Goal: Browse casually: Explore the website without a specific task or goal

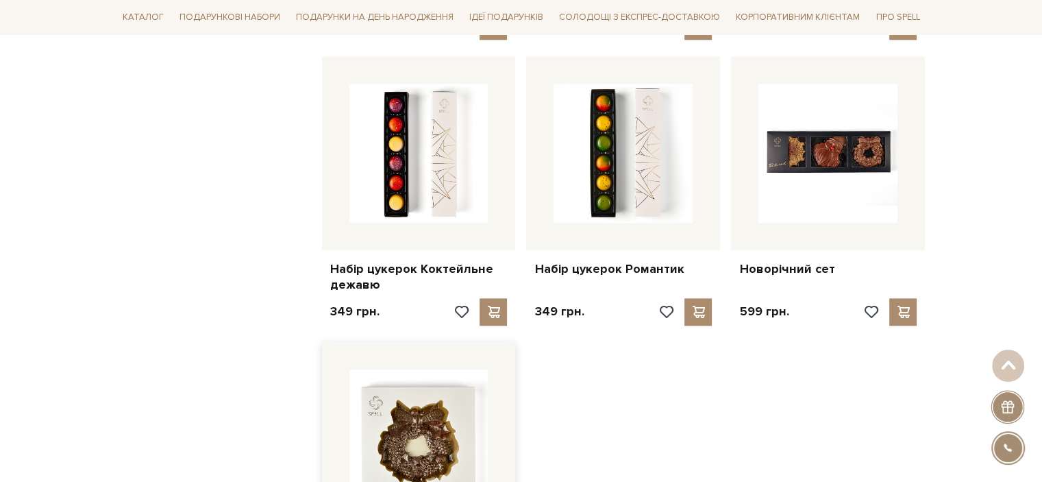
scroll to position [1233, 0]
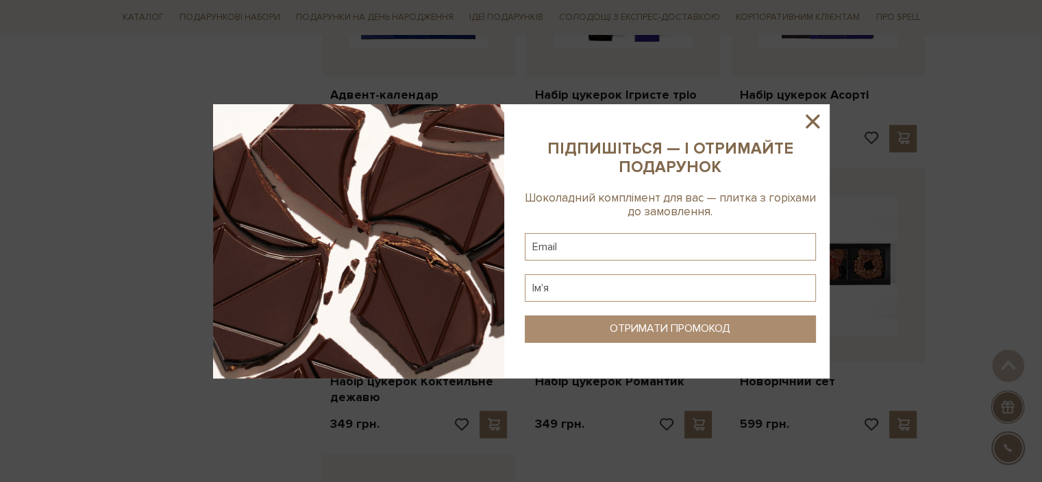
drag, startPoint x: 805, startPoint y: 119, endPoint x: 753, endPoint y: 73, distance: 69.4
click at [804, 119] on icon at bounding box center [812, 121] width 23 height 23
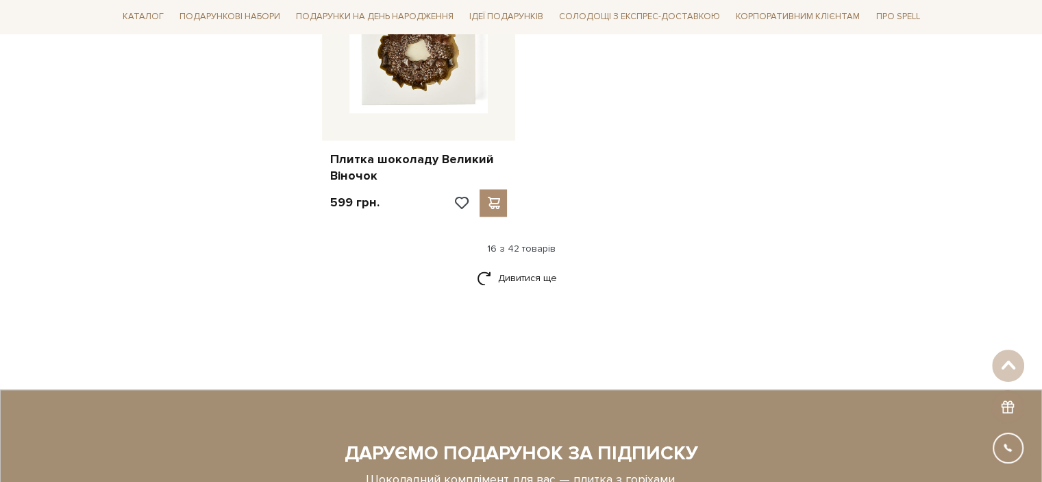
scroll to position [1918, 0]
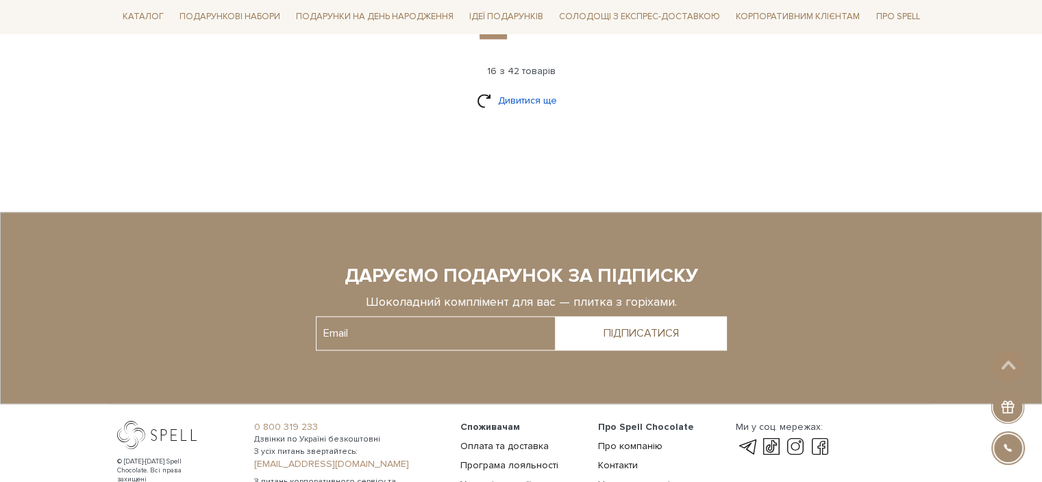
click at [519, 96] on link "Дивитися ще" at bounding box center [521, 100] width 89 height 24
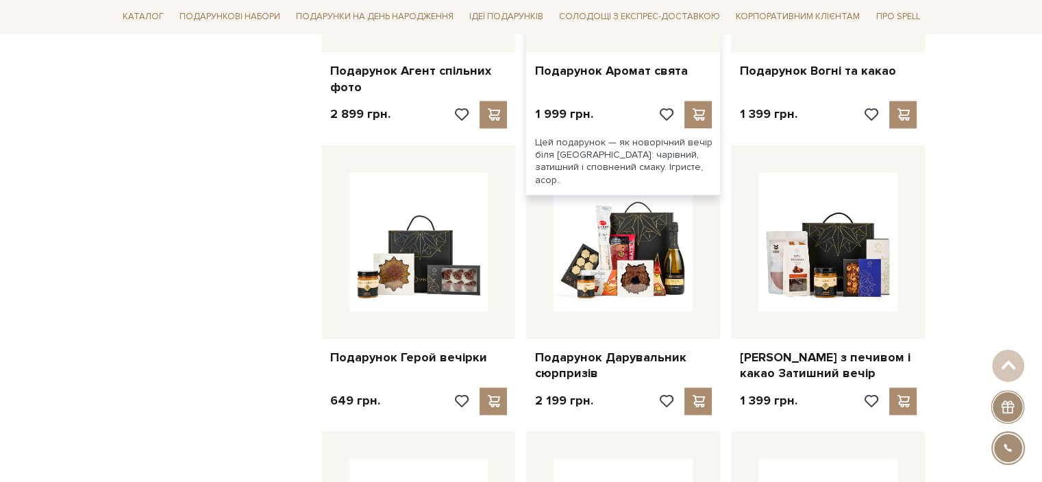
scroll to position [2124, 0]
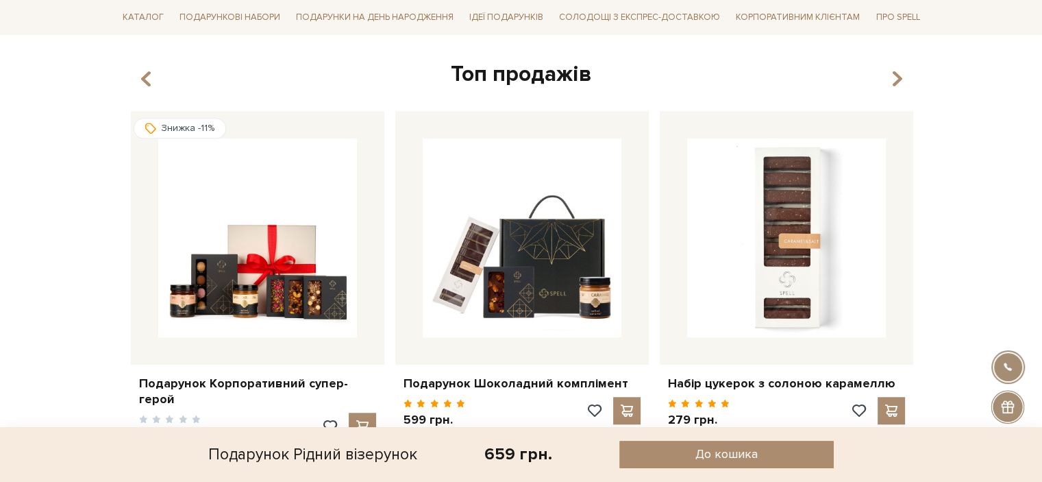
scroll to position [891, 0]
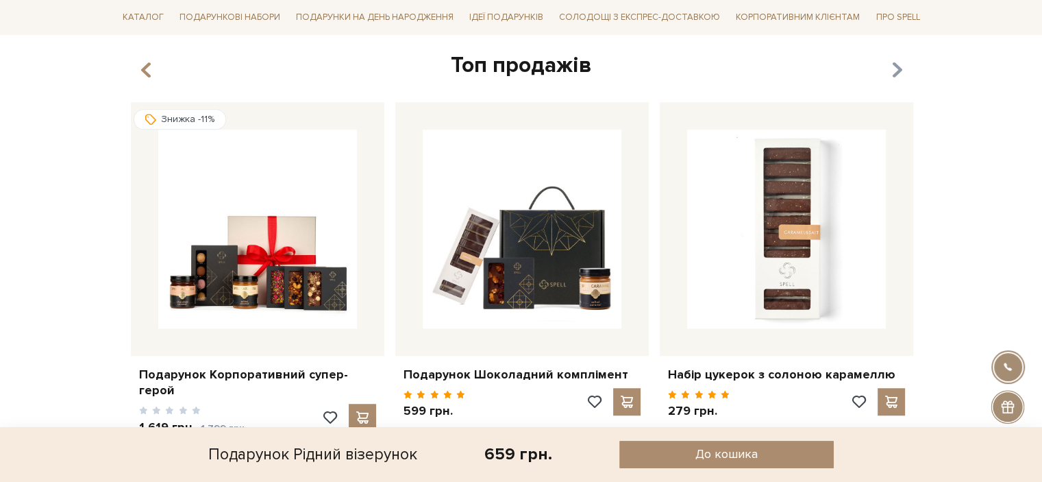
click at [898, 70] on icon "button" at bounding box center [897, 69] width 12 height 23
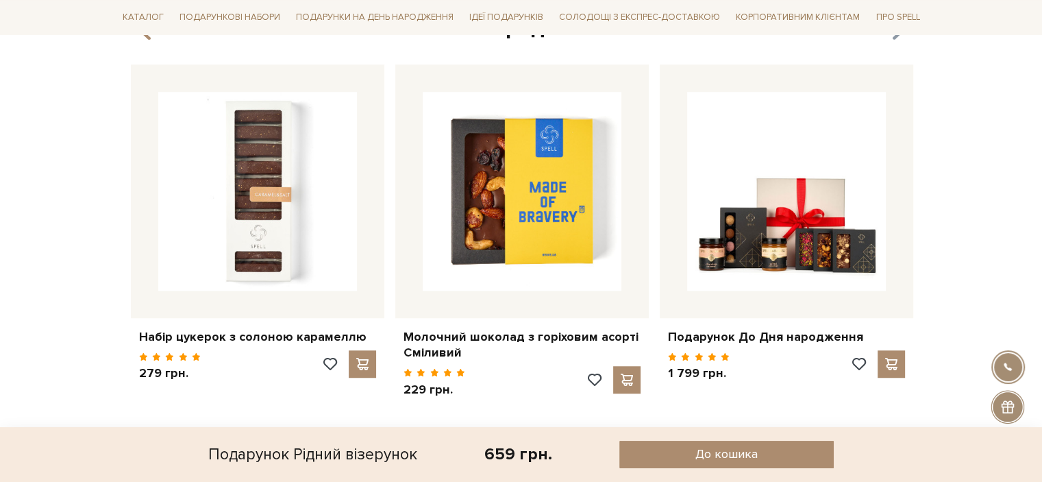
scroll to position [959, 0]
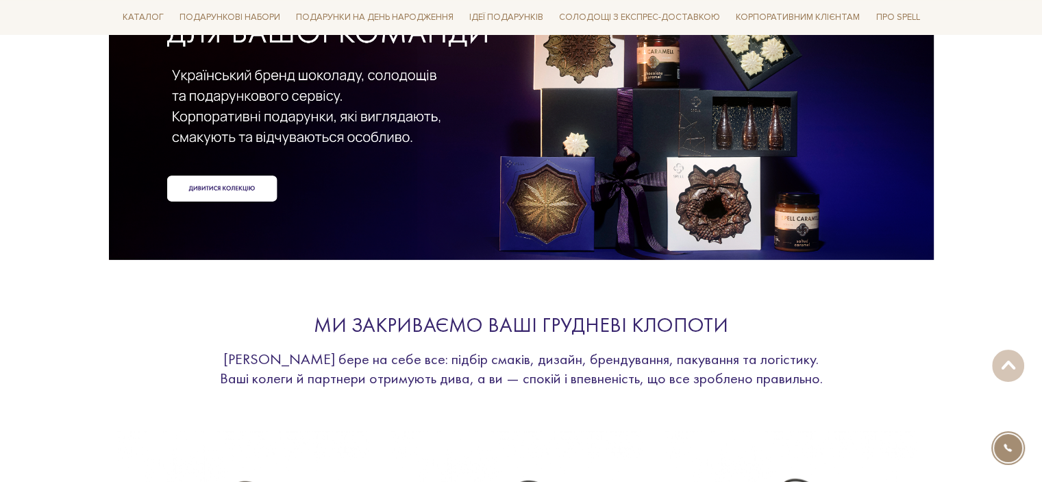
scroll to position [206, 0]
